Goal: Task Accomplishment & Management: Complete application form

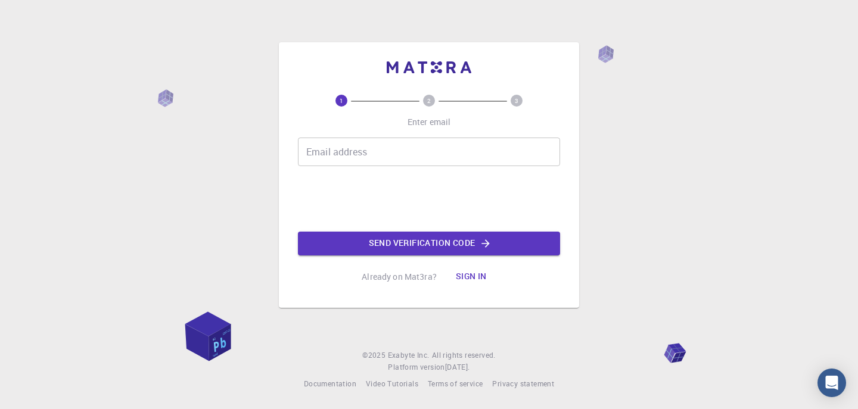
click at [379, 152] on input "Email address" at bounding box center [429, 152] width 262 height 29
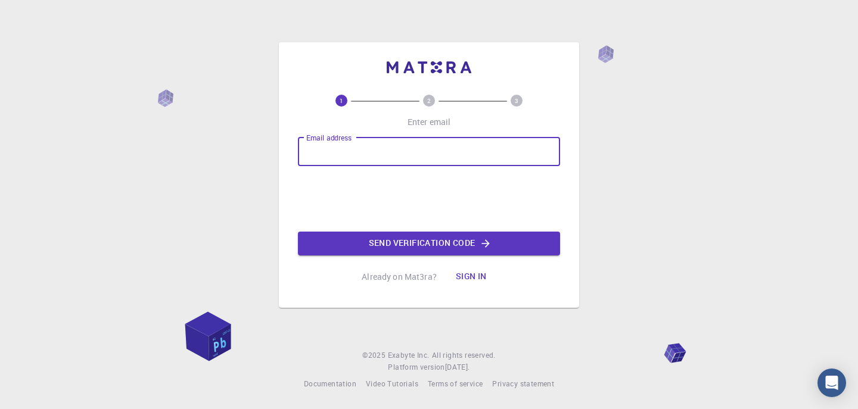
type input "[EMAIL_ADDRESS][DOMAIN_NAME]"
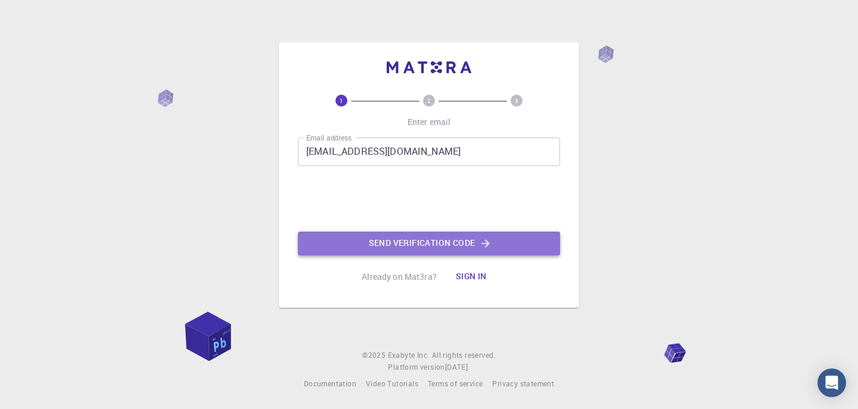
click at [426, 243] on button "Send verification code" at bounding box center [429, 244] width 262 height 24
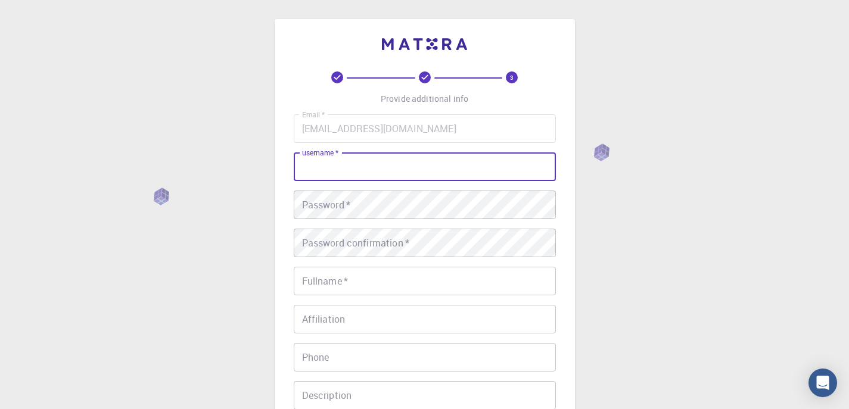
click at [358, 163] on input "username   *" at bounding box center [425, 166] width 262 height 29
type input "prakash"
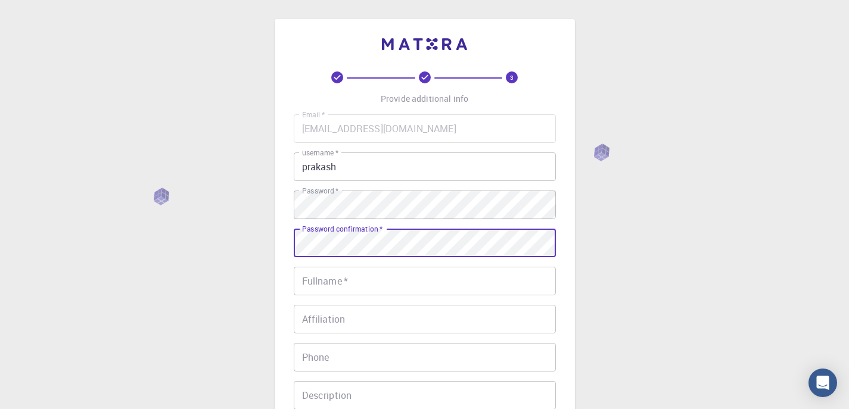
click at [388, 282] on input "Fullname   *" at bounding box center [425, 281] width 262 height 29
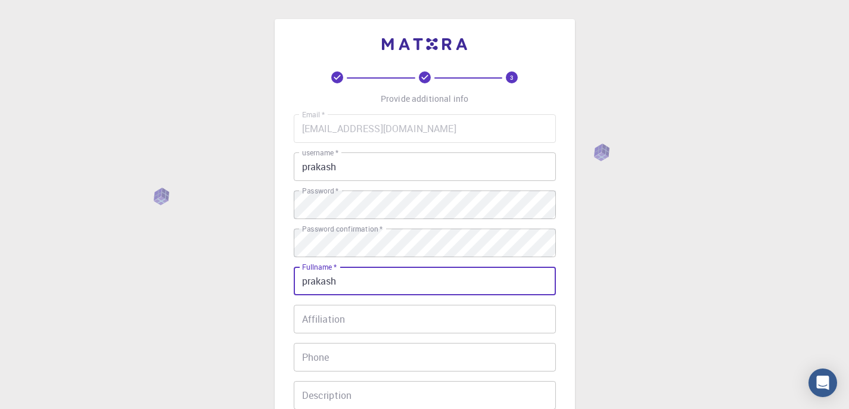
type input "prakash"
click at [364, 309] on input "Affiliation" at bounding box center [425, 319] width 262 height 29
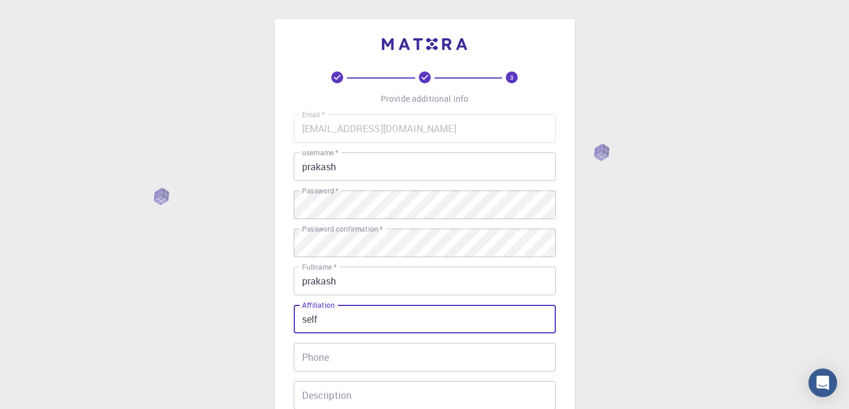
type input "self"
click at [437, 357] on input "Phone" at bounding box center [425, 357] width 262 height 29
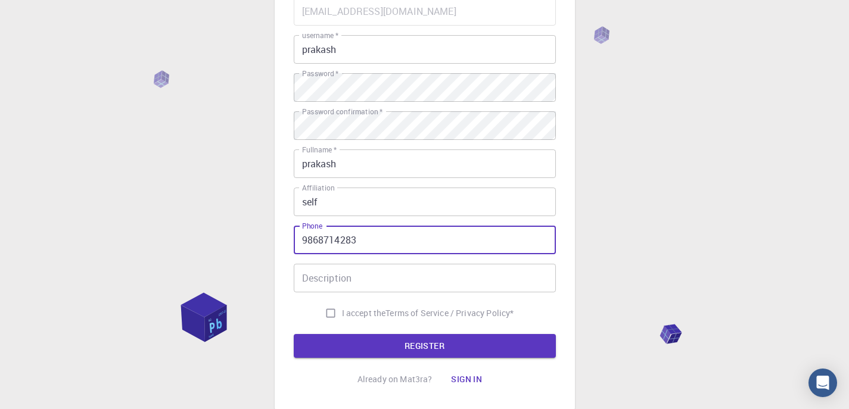
scroll to position [119, 0]
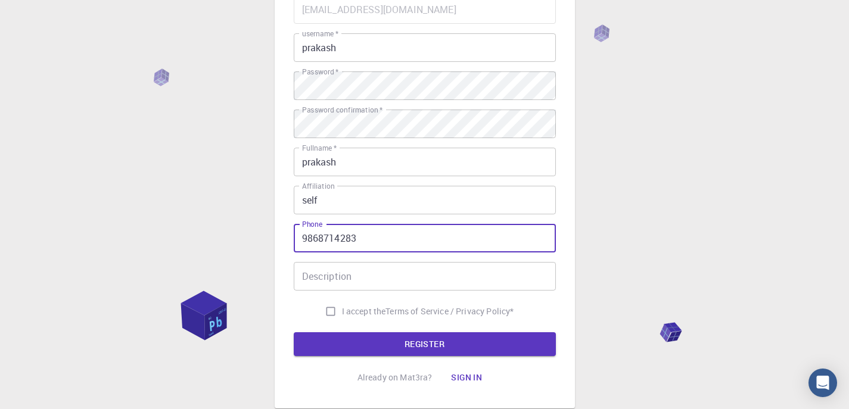
type input "9868714283"
click at [385, 276] on input "Description" at bounding box center [425, 276] width 262 height 29
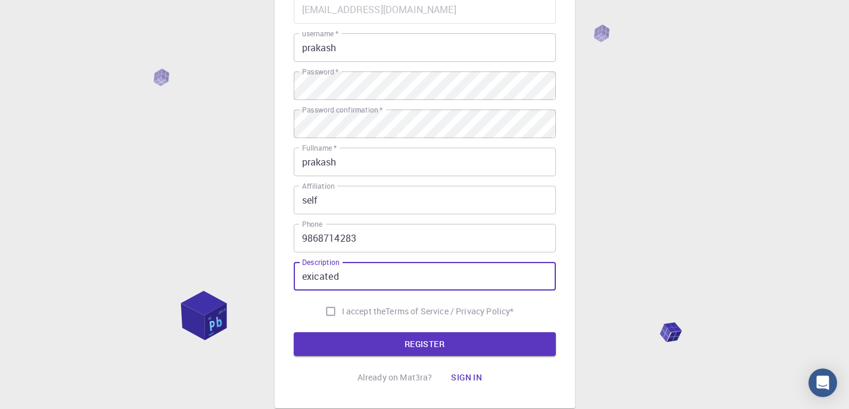
type input "exicated"
click at [328, 313] on input "I accept the Terms of Service / Privacy Policy *" at bounding box center [330, 311] width 23 height 23
checkbox input "true"
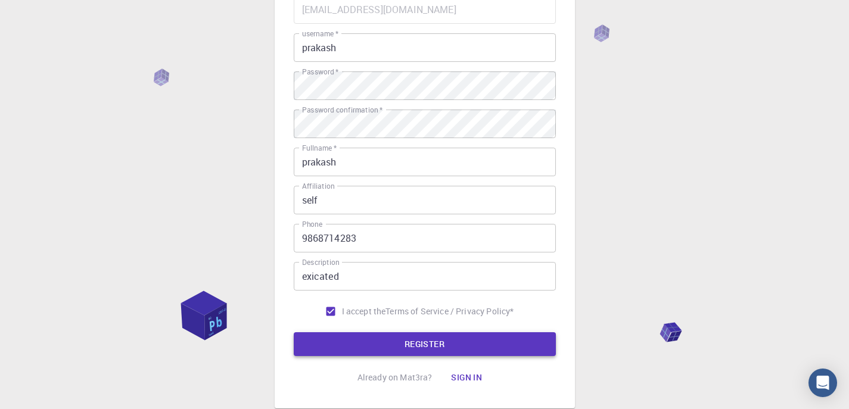
click at [378, 339] on button "REGISTER" at bounding box center [425, 344] width 262 height 24
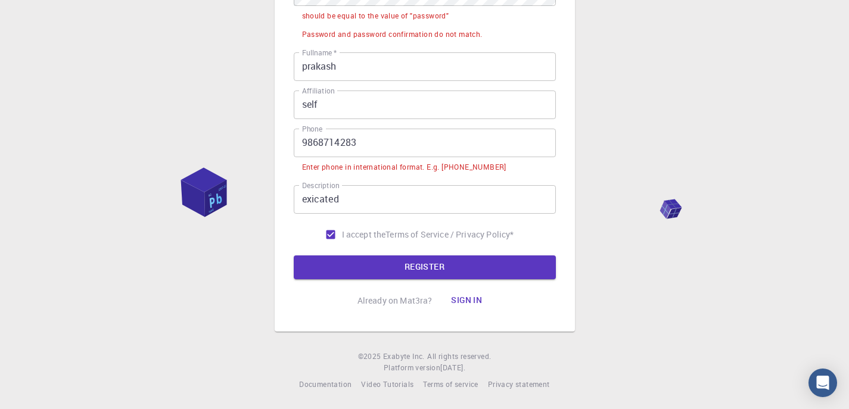
scroll to position [289, 0]
